Goal: Find specific page/section: Find specific page/section

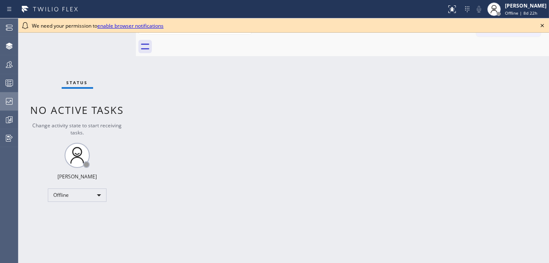
click at [9, 99] on icon at bounding box center [9, 101] width 10 height 10
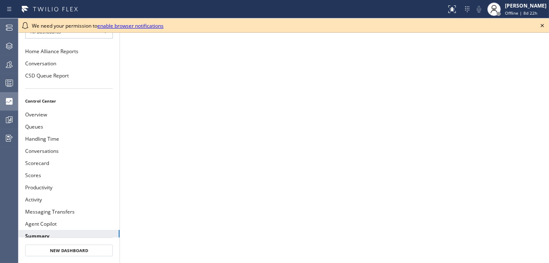
click at [542, 25] on icon at bounding box center [542, 26] width 10 height 10
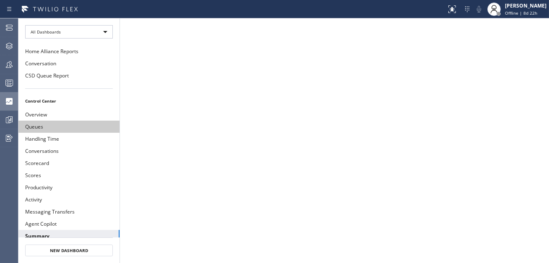
click at [41, 125] on button "Queues" at bounding box center [68, 127] width 101 height 12
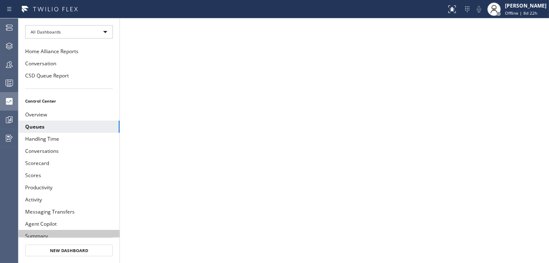
click at [36, 236] on button "Summary" at bounding box center [68, 236] width 101 height 12
